Goal: Use online tool/utility: Utilize a website feature to perform a specific function

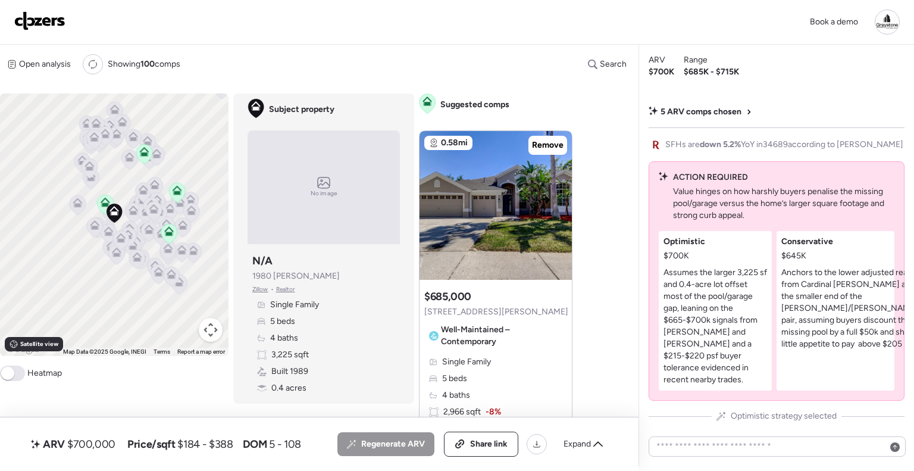
click at [44, 20] on img at bounding box center [39, 20] width 51 height 19
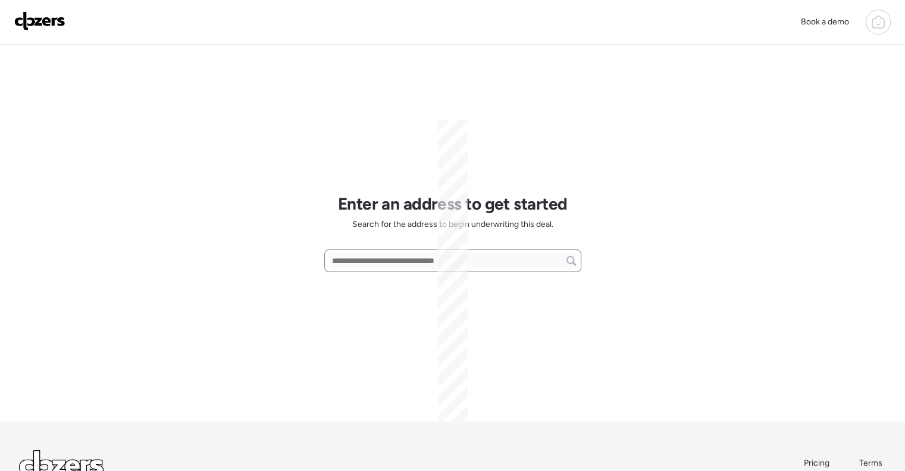
click at [376, 261] on input "text" at bounding box center [453, 260] width 246 height 17
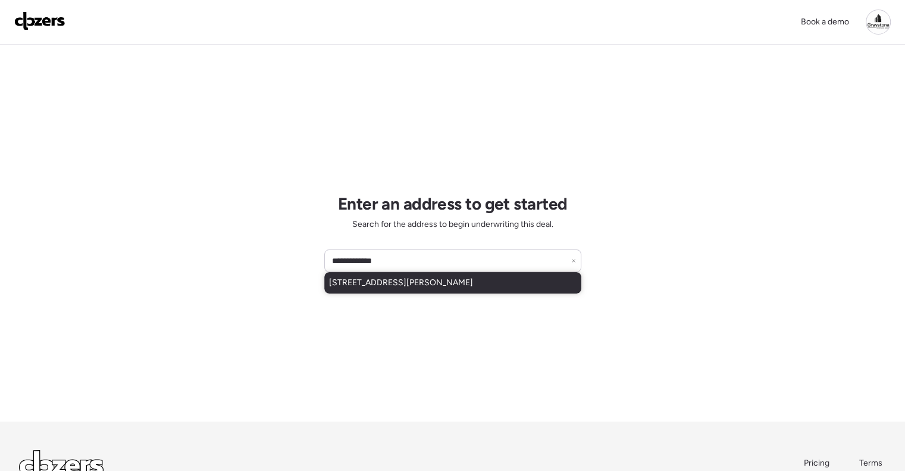
click at [404, 289] on div "5612 Mallow St, New Port Richey, FL, 34652" at bounding box center [452, 282] width 257 height 21
type input "**********"
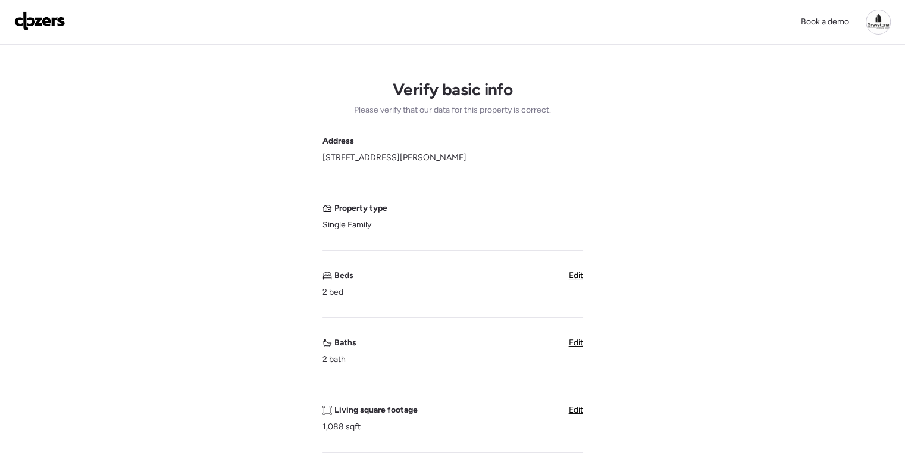
drag, startPoint x: 574, startPoint y: 278, endPoint x: 538, endPoint y: 280, distance: 36.4
click at [575, 278] on span "Edit" at bounding box center [576, 275] width 14 height 10
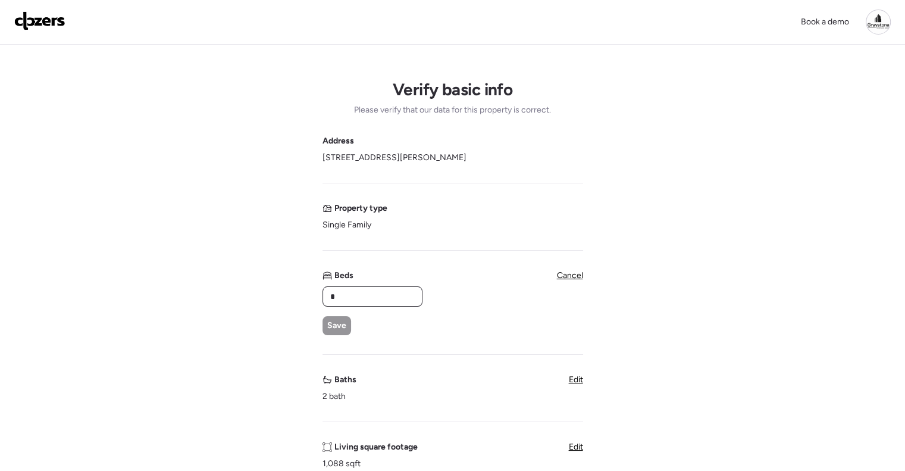
drag, startPoint x: 377, startPoint y: 300, endPoint x: 337, endPoint y: 298, distance: 40.5
click at [337, 298] on input "*" at bounding box center [372, 296] width 89 height 17
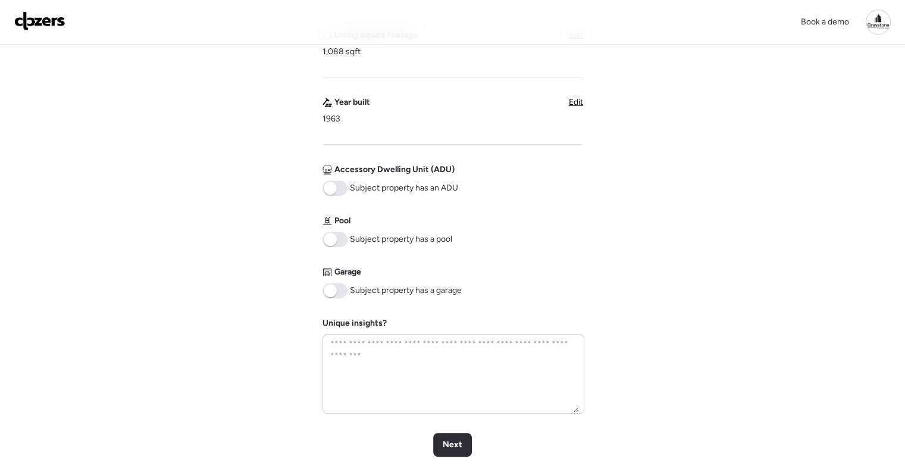
scroll to position [114, 0]
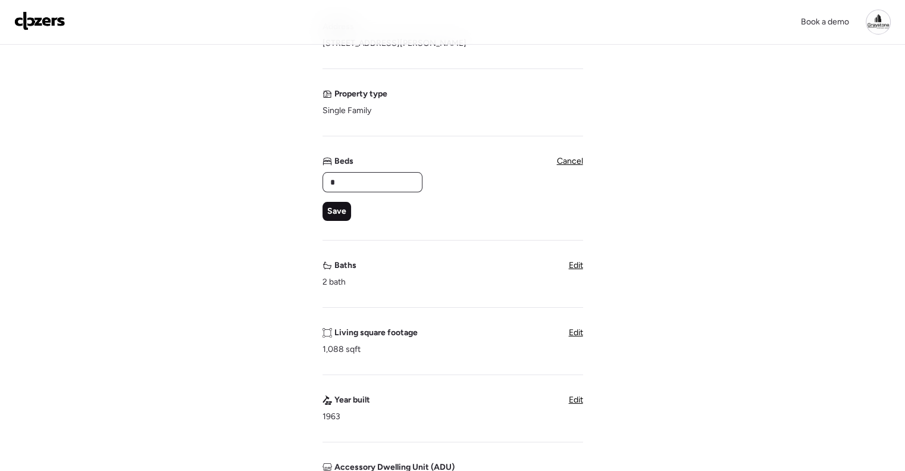
type input "*"
click at [342, 209] on span "Save" at bounding box center [336, 211] width 19 height 12
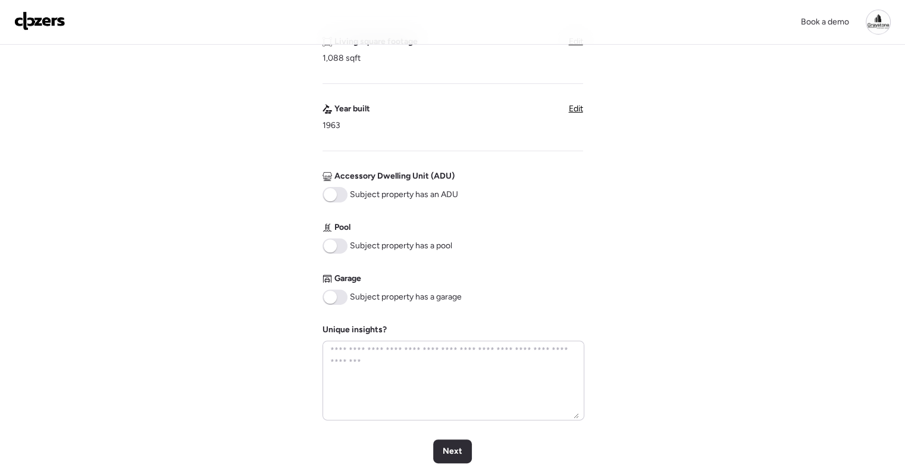
scroll to position [412, 0]
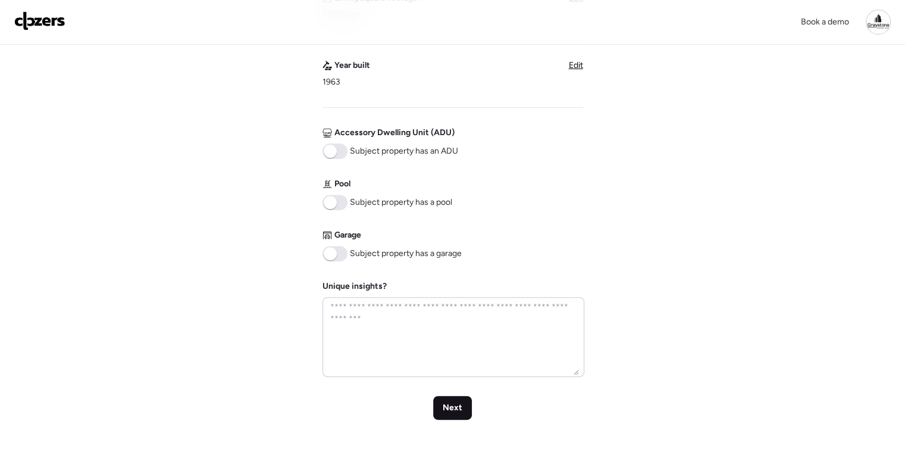
click at [459, 405] on span "Next" at bounding box center [453, 408] width 20 height 12
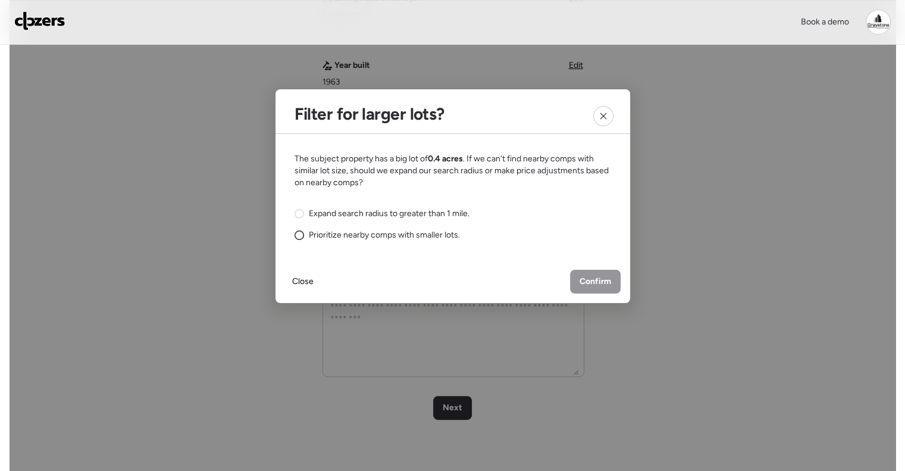
click at [320, 232] on span "Prioritize nearby comps with smaller lots." at bounding box center [384, 235] width 151 height 12
click at [588, 278] on span "Confirm" at bounding box center [596, 282] width 32 height 12
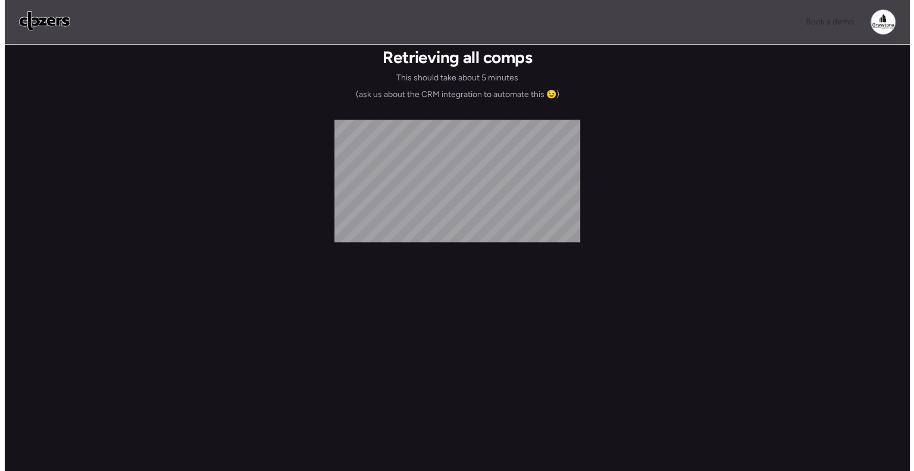
scroll to position [0, 0]
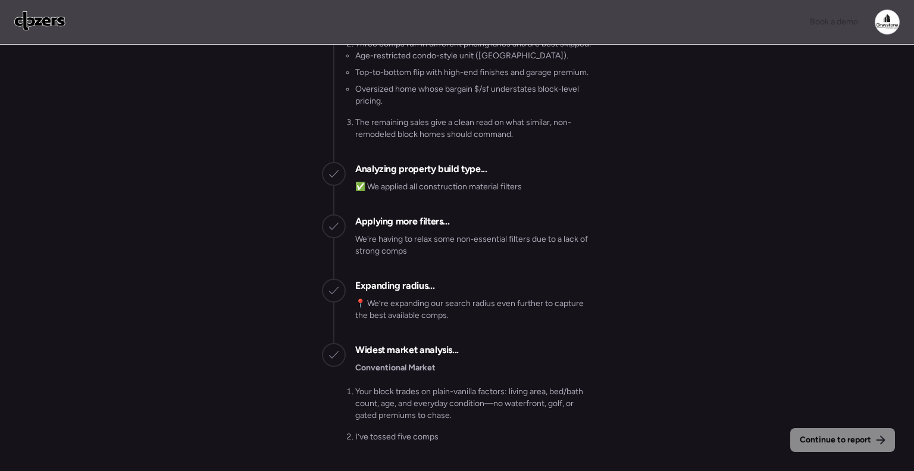
click at [603, 274] on div "Continue to report Gathering all comps... I found 100 possible comps near 5612 …" at bounding box center [457, 259] width 914 height 429
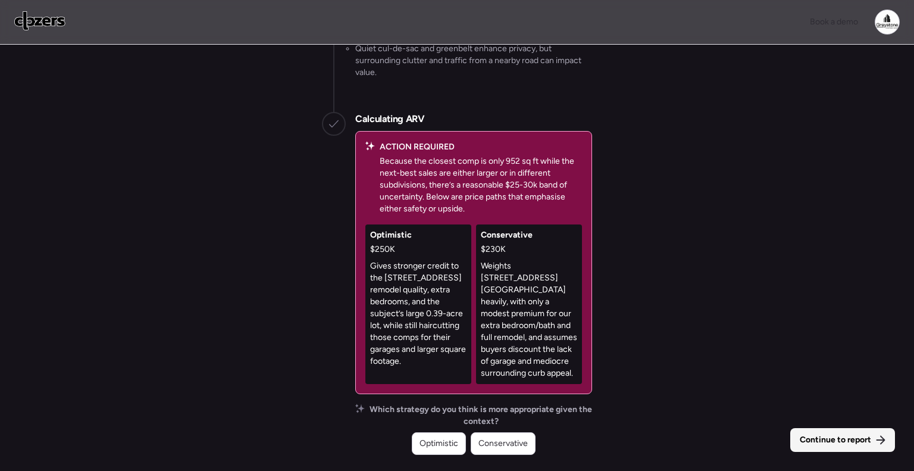
click at [840, 446] on div "Continue to report" at bounding box center [842, 440] width 105 height 24
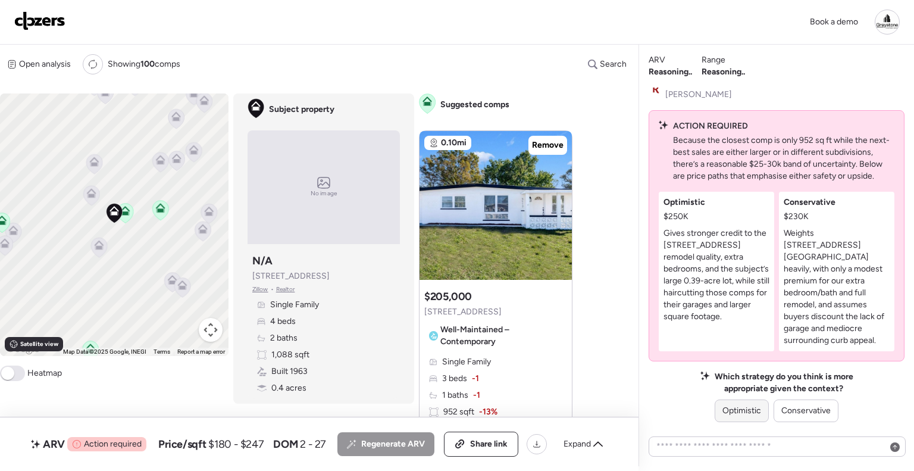
click at [742, 418] on div "Optimistic" at bounding box center [742, 410] width 54 height 23
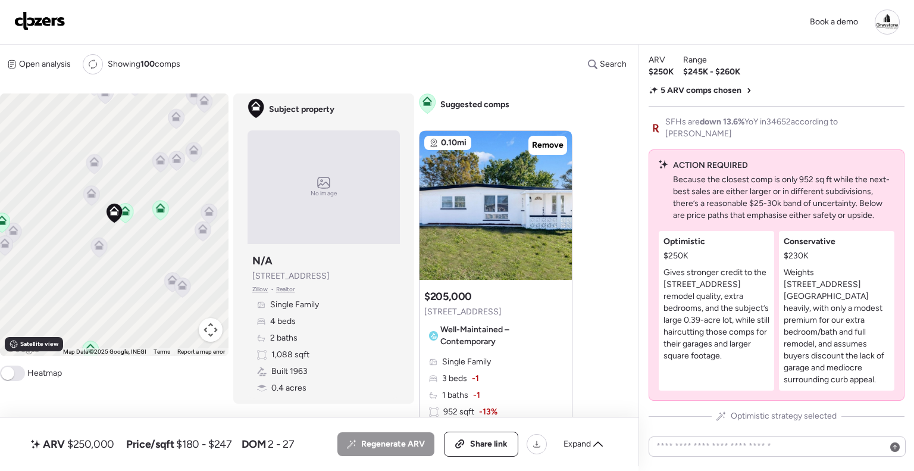
click at [605, 293] on div "Open analysis Re-run report Showing 100 comps Search Comps list Analysis To act…" at bounding box center [317, 256] width 634 height 422
